Goal: Task Accomplishment & Management: Manage account settings

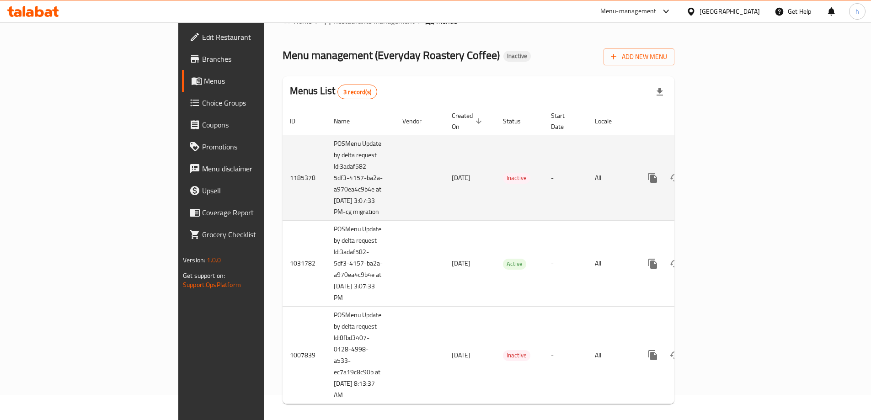
scroll to position [36, 0]
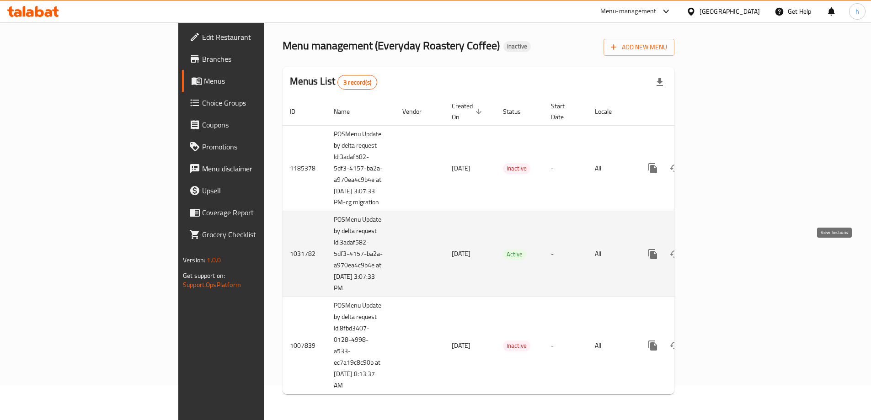
click at [725, 257] on icon "enhanced table" at bounding box center [719, 254] width 11 height 11
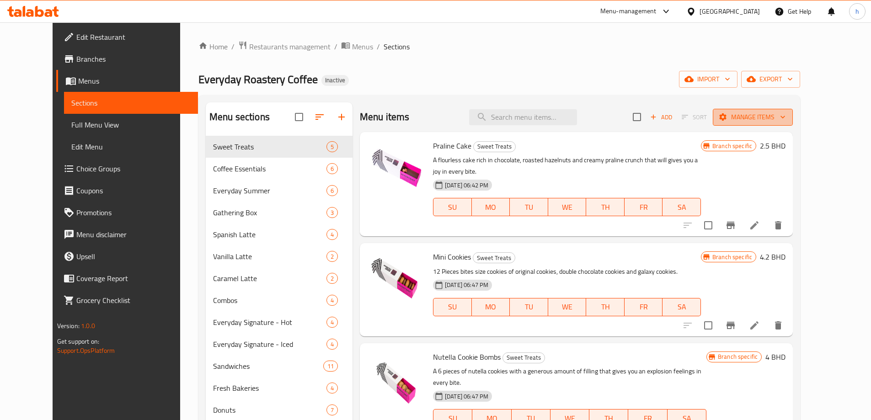
click at [786, 117] on span "Manage items" at bounding box center [752, 117] width 65 height 11
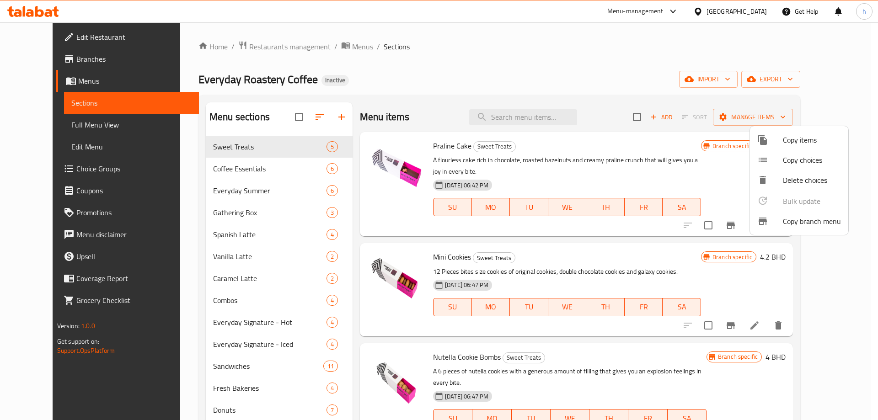
click at [828, 79] on div at bounding box center [439, 210] width 878 height 420
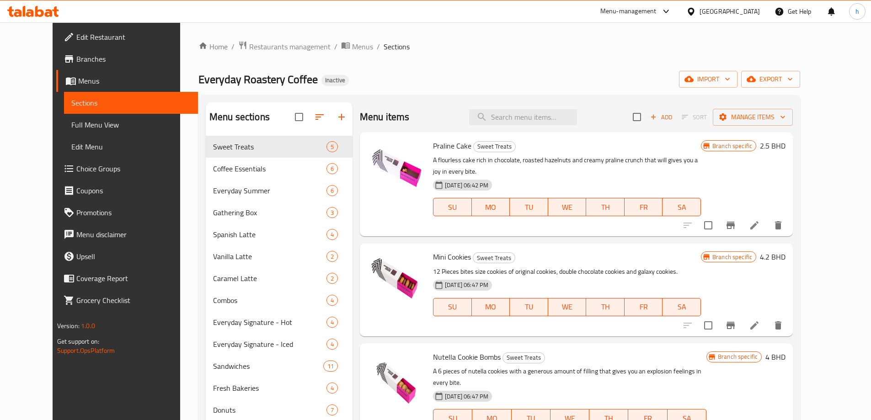
click at [793, 79] on span "export" at bounding box center [771, 79] width 44 height 11
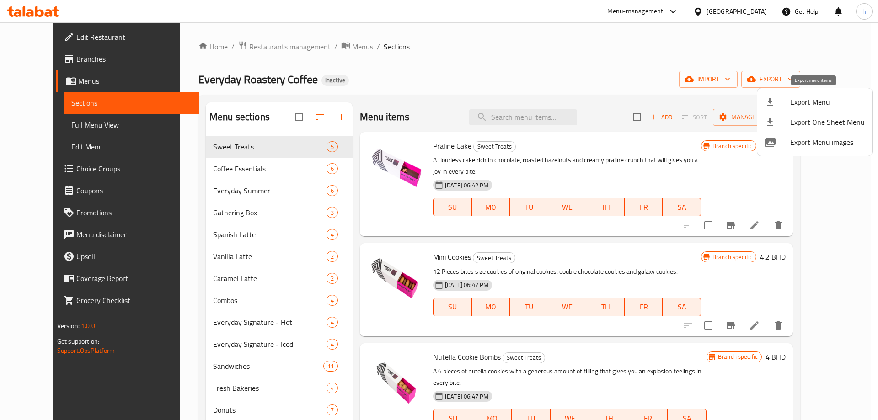
click at [818, 103] on span "Export Menu" at bounding box center [827, 102] width 75 height 11
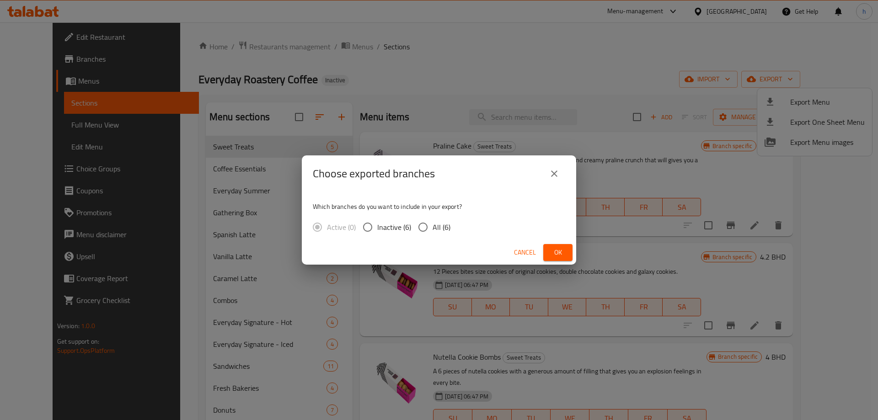
click at [422, 228] on input "All (6)" at bounding box center [422, 227] width 19 height 19
radio input "true"
click at [567, 250] on button "Ok" at bounding box center [557, 252] width 29 height 17
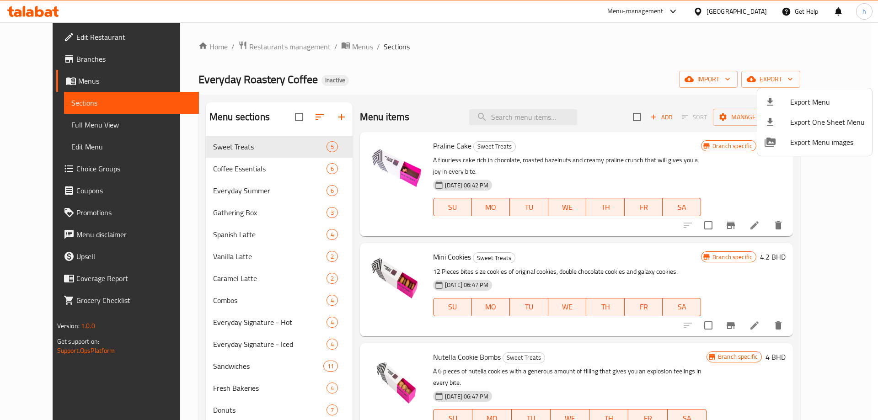
click at [587, 54] on div at bounding box center [439, 210] width 878 height 420
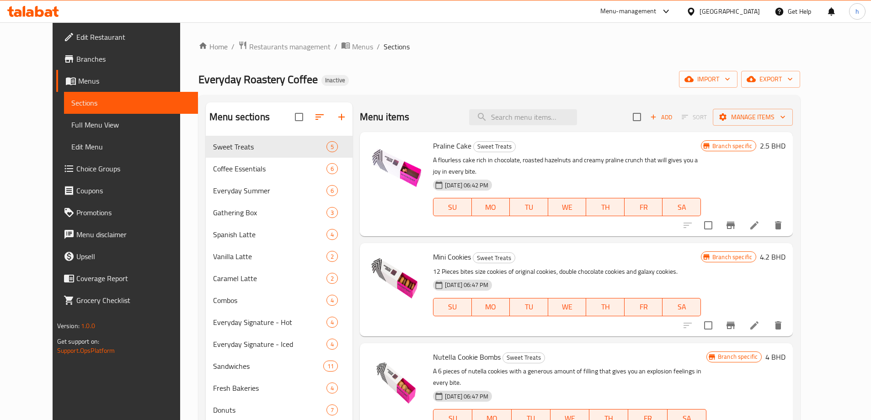
click at [80, 57] on span "Branches" at bounding box center [133, 59] width 114 height 11
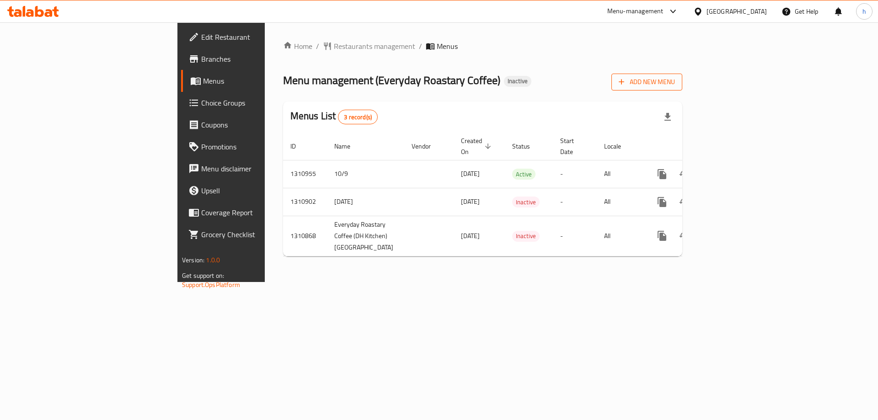
click at [682, 76] on button "Add New Menu" at bounding box center [647, 82] width 71 height 17
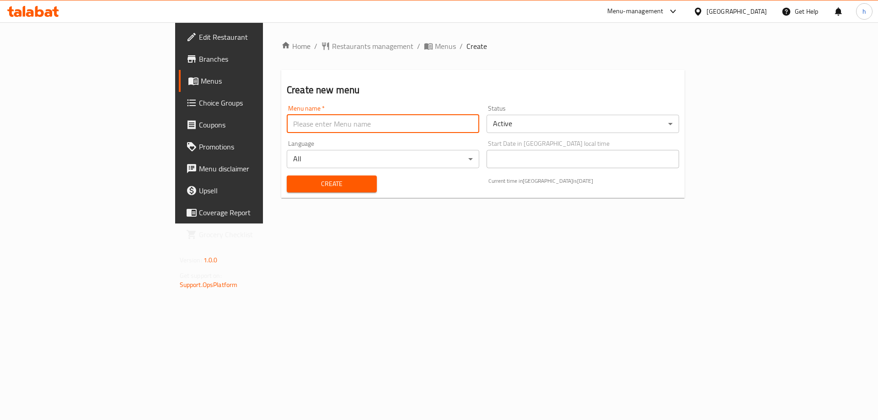
click at [297, 131] on input "text" at bounding box center [383, 124] width 193 height 18
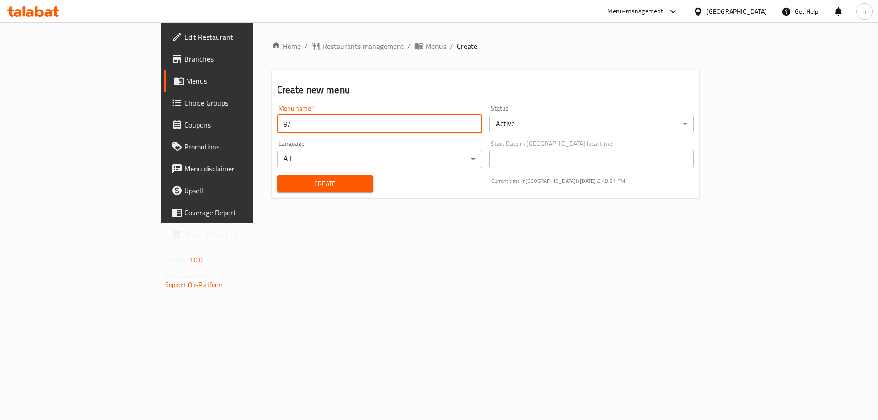
type input "9"
type input "[DATE]"
click at [286, 183] on span "Create" at bounding box center [325, 183] width 81 height 11
click at [164, 87] on link "Menus" at bounding box center [235, 81] width 143 height 22
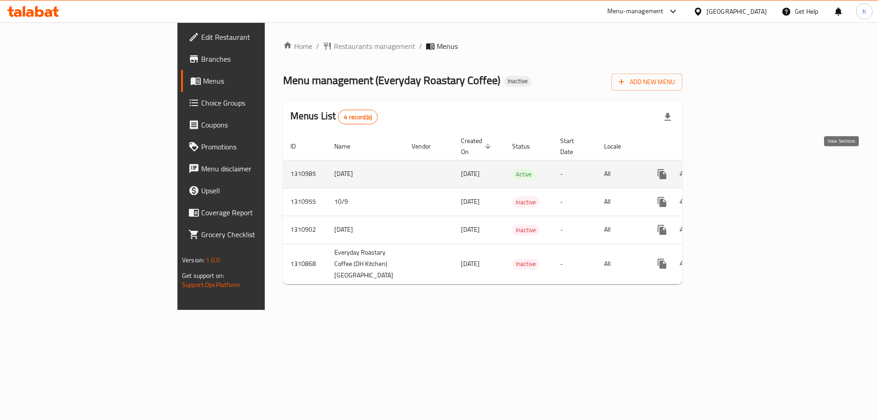
click at [734, 169] on icon "enhanced table" at bounding box center [728, 174] width 11 height 11
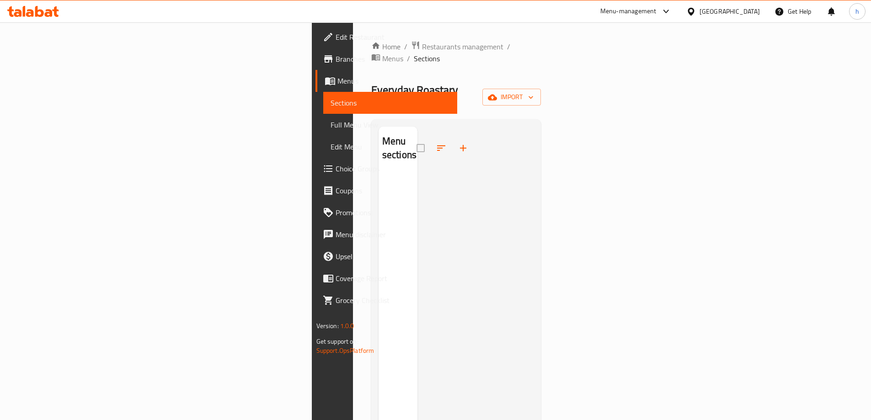
click at [338, 86] on span "Menus" at bounding box center [394, 80] width 113 height 11
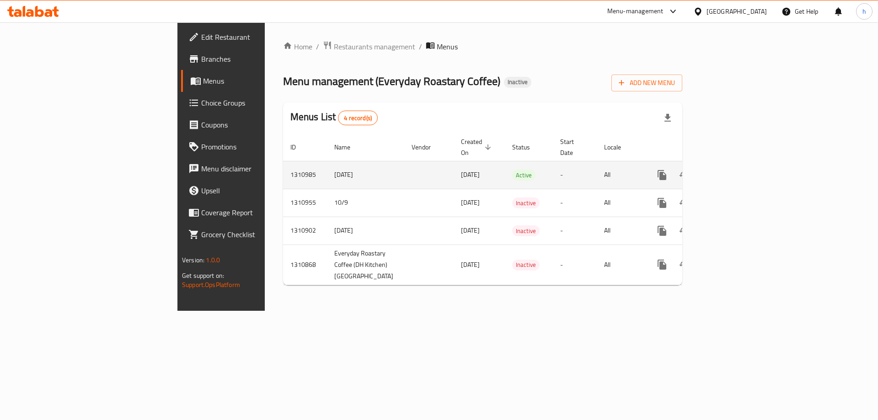
click at [454, 161] on td "[DATE]" at bounding box center [479, 175] width 51 height 28
click at [734, 170] on icon "enhanced table" at bounding box center [728, 175] width 11 height 11
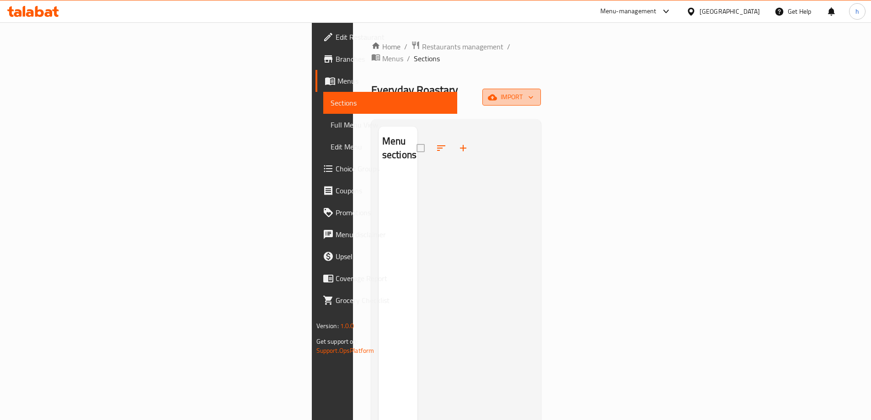
click at [497, 94] on icon "button" at bounding box center [492, 97] width 9 height 6
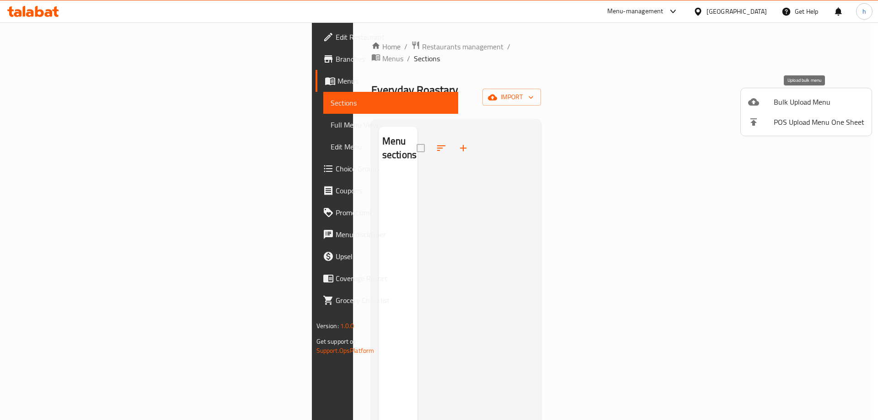
click at [799, 100] on span "Bulk Upload Menu" at bounding box center [819, 102] width 91 height 11
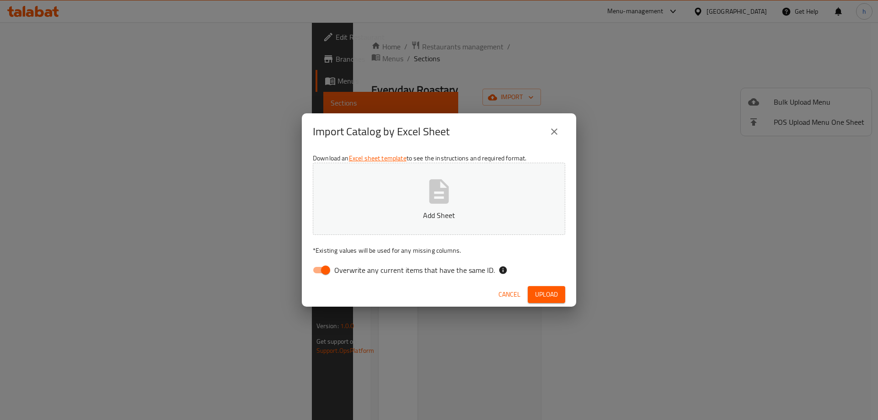
click at [321, 267] on input "Overwrite any current items that have the same ID." at bounding box center [326, 270] width 52 height 17
checkbox input "false"
click at [436, 192] on icon "button" at bounding box center [438, 191] width 29 height 29
click at [559, 291] on button "Upload" at bounding box center [547, 294] width 38 height 17
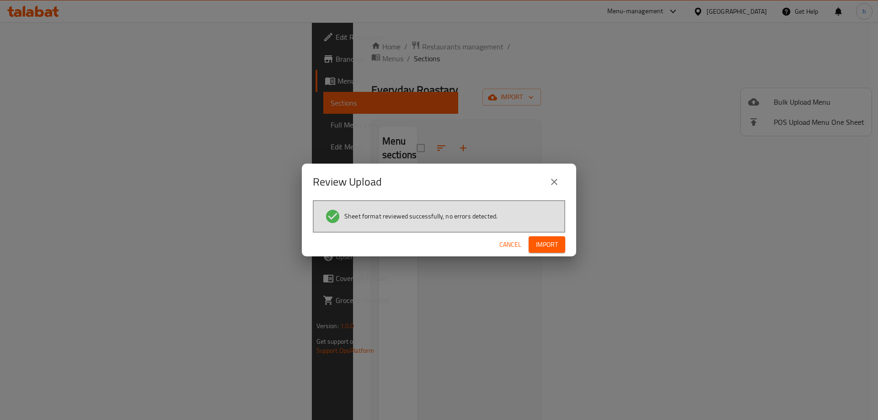
click at [555, 243] on span "Import" at bounding box center [547, 244] width 22 height 11
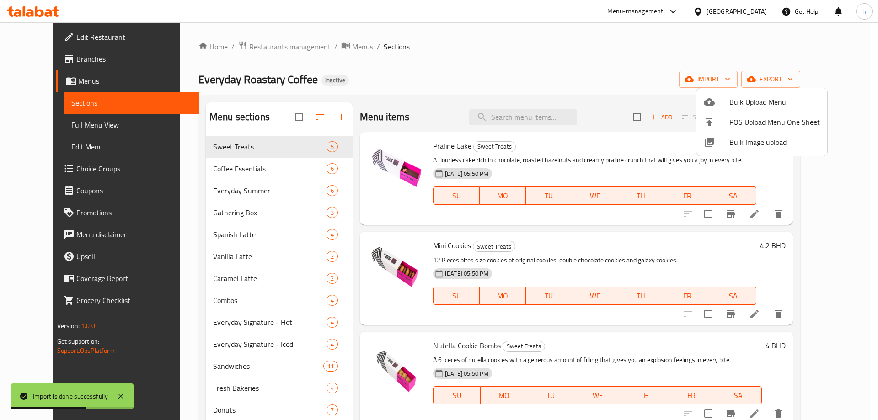
click at [524, 76] on div at bounding box center [439, 210] width 878 height 420
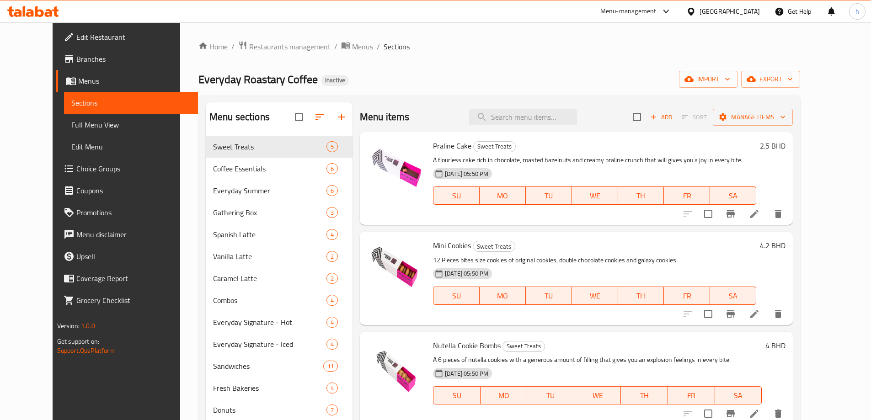
click at [366, 75] on div "Everyday Roastary Coffee Inactive import export" at bounding box center [500, 79] width 602 height 17
click at [71, 129] on span "Full Menu View" at bounding box center [130, 124] width 119 height 11
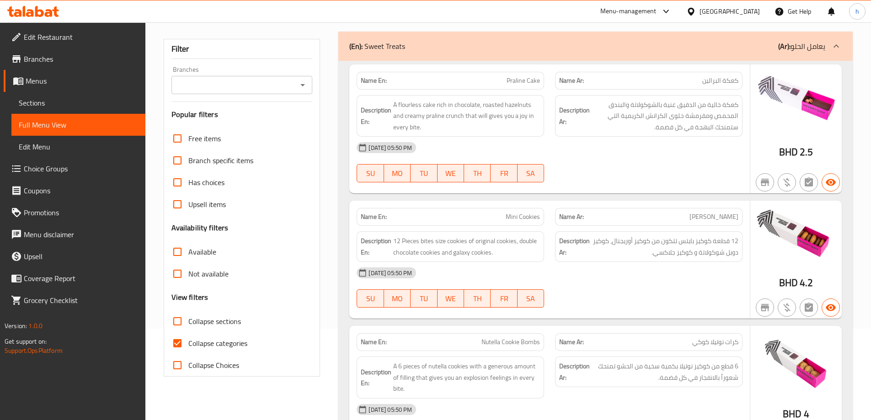
scroll to position [137, 0]
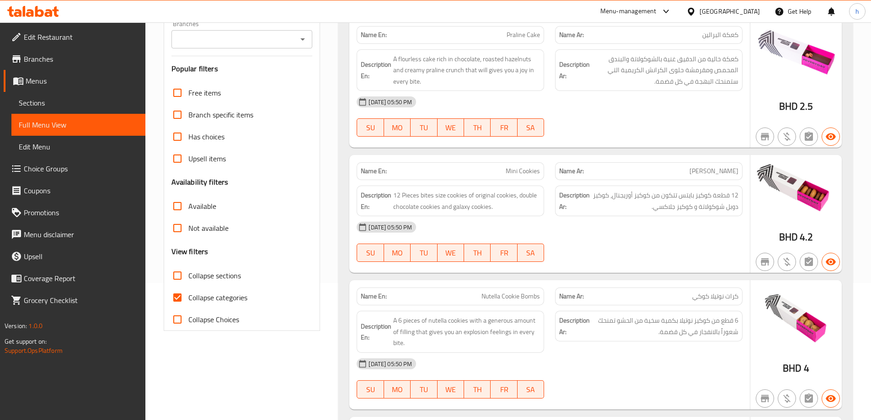
click at [180, 301] on input "Collapse categories" at bounding box center [177, 298] width 22 height 22
checkbox input "false"
click at [307, 45] on icon "Open" at bounding box center [302, 39] width 11 height 11
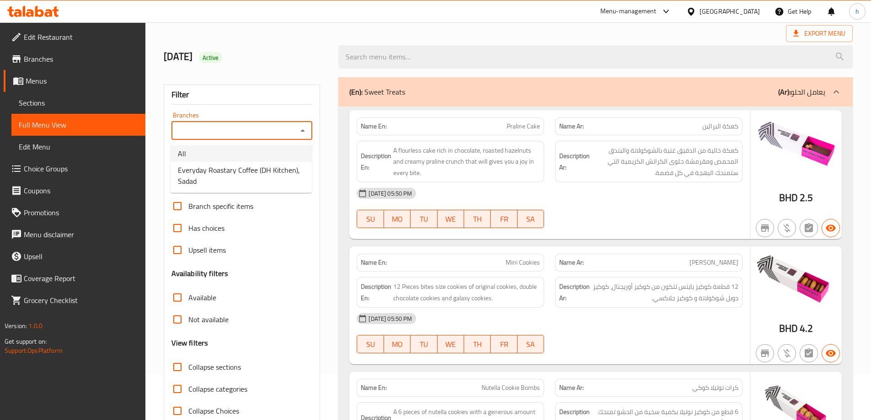
click at [301, 44] on div "[DATE] Active" at bounding box center [245, 57] width 175 height 41
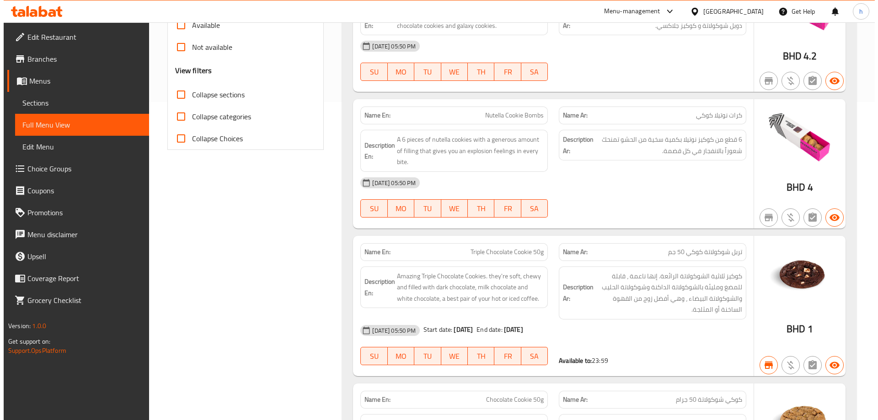
scroll to position [0, 0]
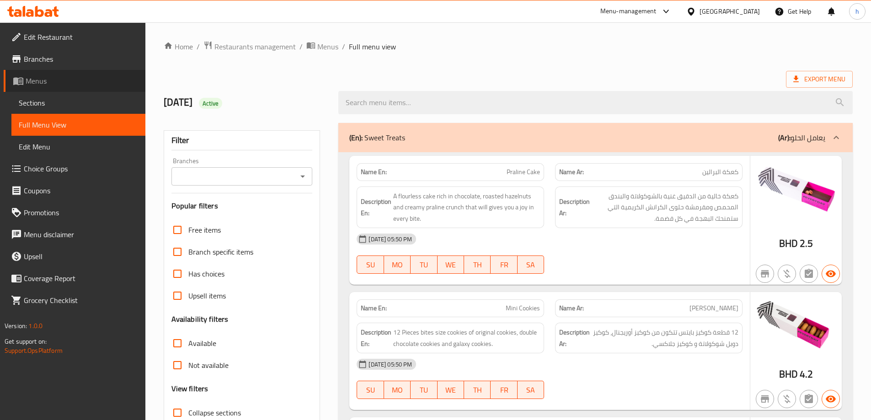
click at [56, 80] on span "Menus" at bounding box center [82, 80] width 113 height 11
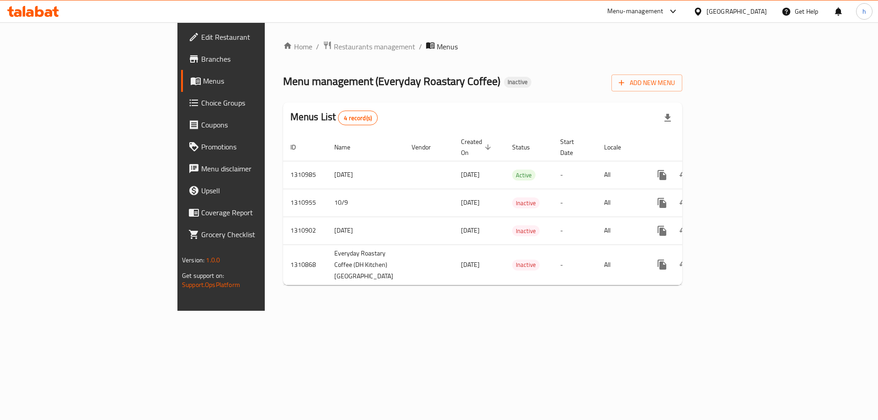
click at [35, 6] on icon at bounding box center [33, 11] width 52 height 11
